Goal: Task Accomplishment & Management: Use online tool/utility

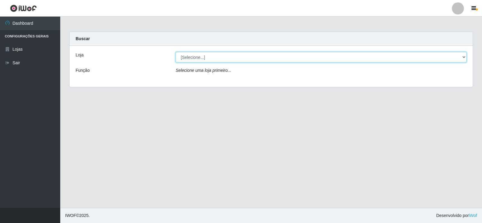
click at [186, 57] on select "[Selecione...] SuperFácil Atacado - [GEOGRAPHIC_DATA]" at bounding box center [321, 57] width 291 height 11
select select "504"
click at [176, 52] on select "[Selecione...] SuperFácil Atacado - [GEOGRAPHIC_DATA]" at bounding box center [321, 57] width 291 height 11
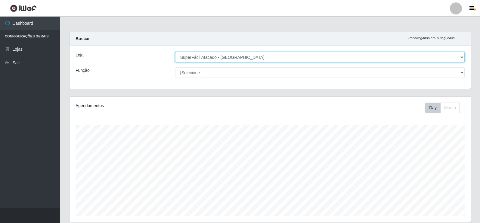
scroll to position [125, 401]
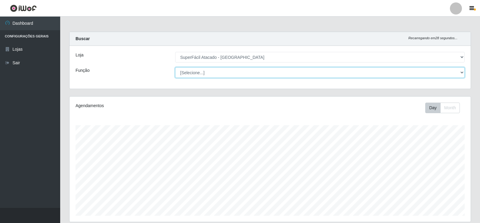
click at [207, 75] on select "[Selecione...] Embalador Embalador + Embalador ++ Operador de Caixa Operador de…" at bounding box center [320, 72] width 290 height 11
select select "1"
click at [175, 67] on select "[Selecione...] Embalador Embalador + Embalador ++ Operador de Caixa Operador de…" at bounding box center [320, 72] width 290 height 11
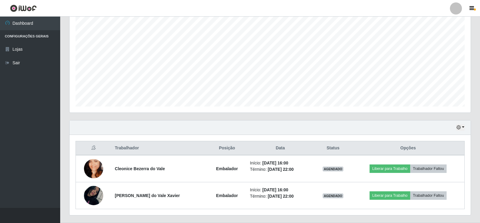
scroll to position [124, 0]
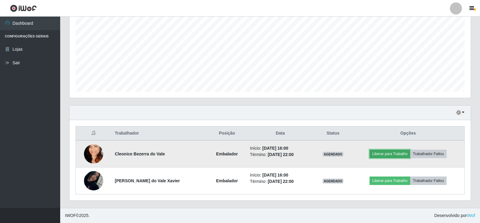
click at [402, 151] on button "Liberar para Trabalho" at bounding box center [390, 153] width 41 height 8
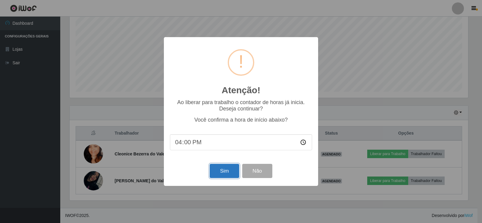
click at [219, 175] on button "Sim" at bounding box center [224, 170] width 29 height 14
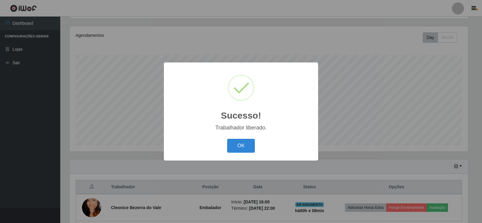
click at [259, 146] on div "OK Cancel" at bounding box center [241, 145] width 142 height 17
click at [230, 140] on button "OK" at bounding box center [241, 146] width 28 height 14
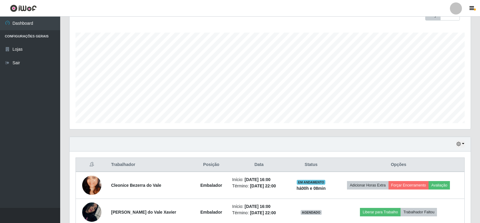
scroll to position [124, 0]
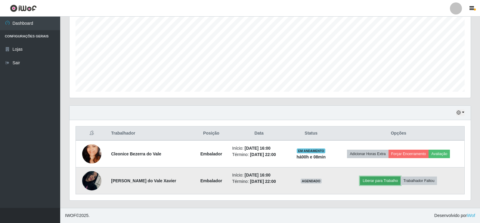
click at [373, 180] on button "Liberar para Trabalho" at bounding box center [380, 180] width 41 height 8
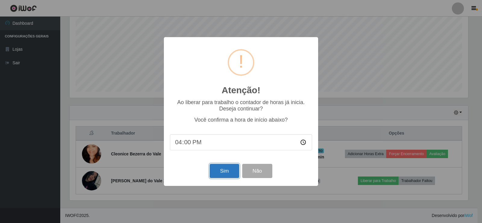
click at [220, 173] on button "Sim" at bounding box center [224, 170] width 29 height 14
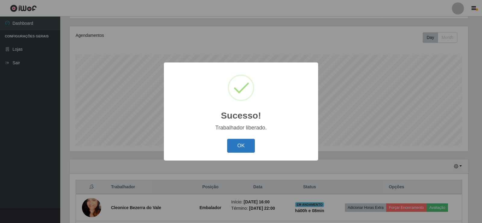
drag, startPoint x: 239, startPoint y: 145, endPoint x: 242, endPoint y: 145, distance: 3.1
click at [240, 145] on button "OK" at bounding box center [241, 146] width 28 height 14
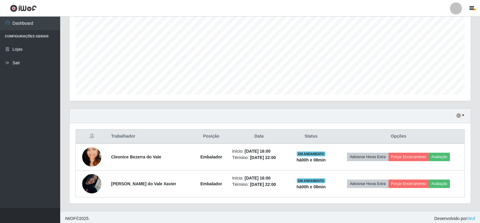
scroll to position [124, 0]
